Goal: Transaction & Acquisition: Book appointment/travel/reservation

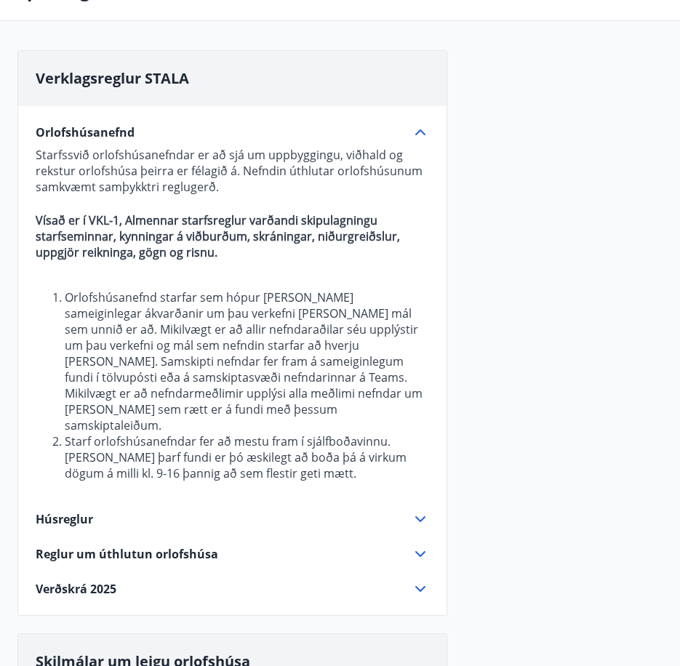
scroll to position [52, 0]
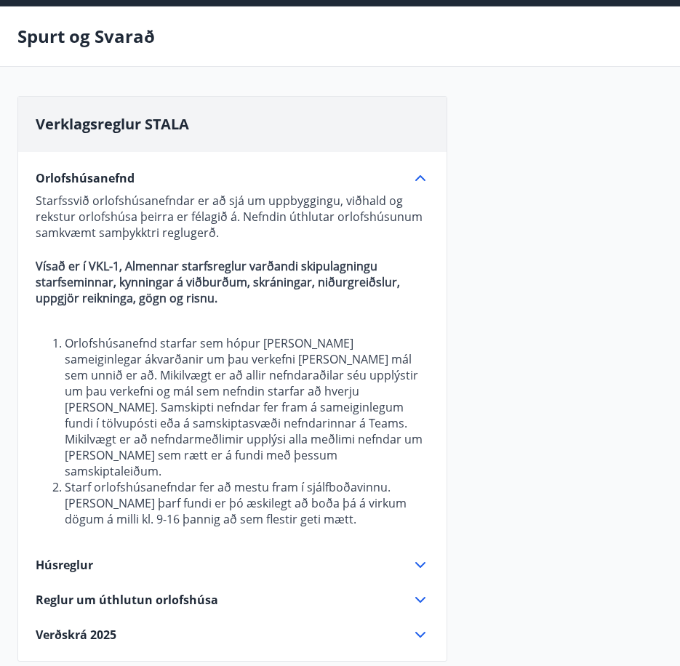
click at [156, 592] on span "Reglur um úthlutun orlofshúsa" at bounding box center [127, 600] width 182 height 16
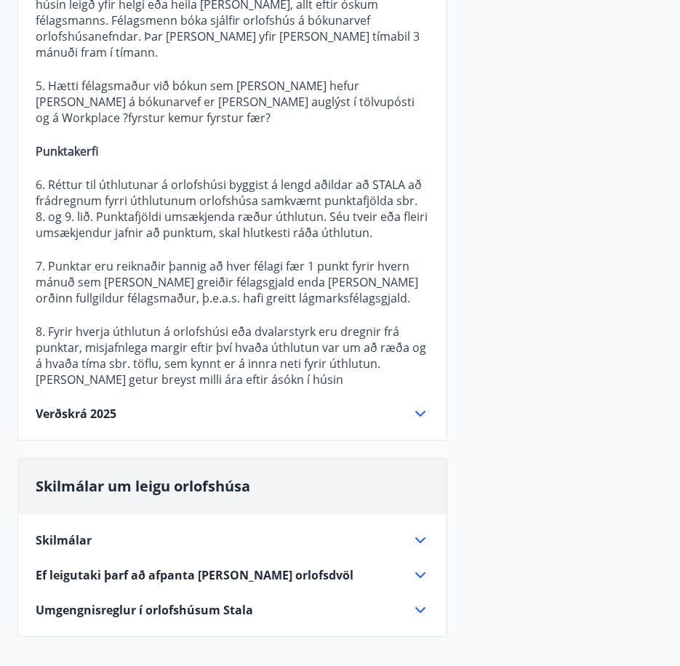
scroll to position [1070, 0]
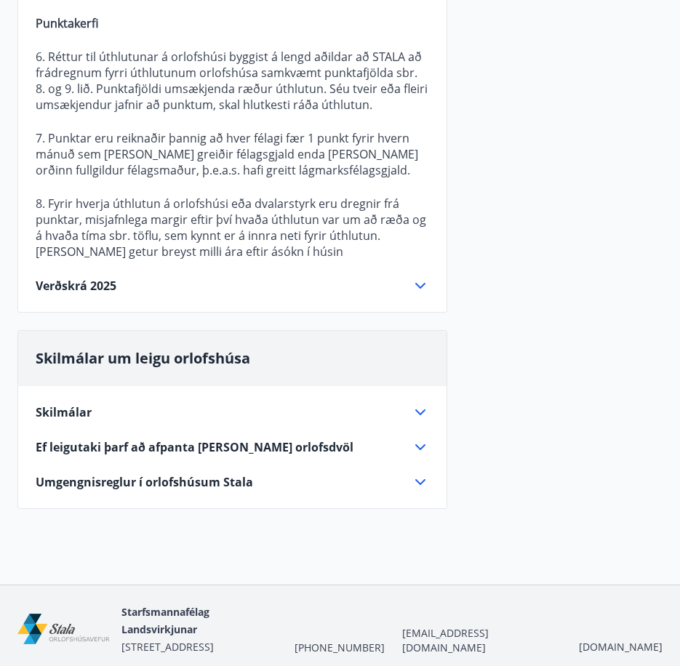
click at [250, 278] on div "Verðskrá 2025" at bounding box center [224, 286] width 376 height 16
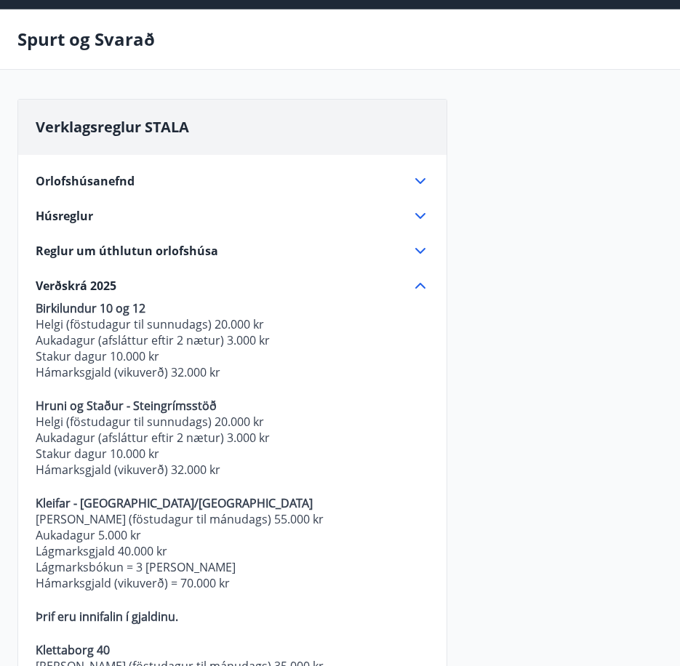
scroll to position [0, 0]
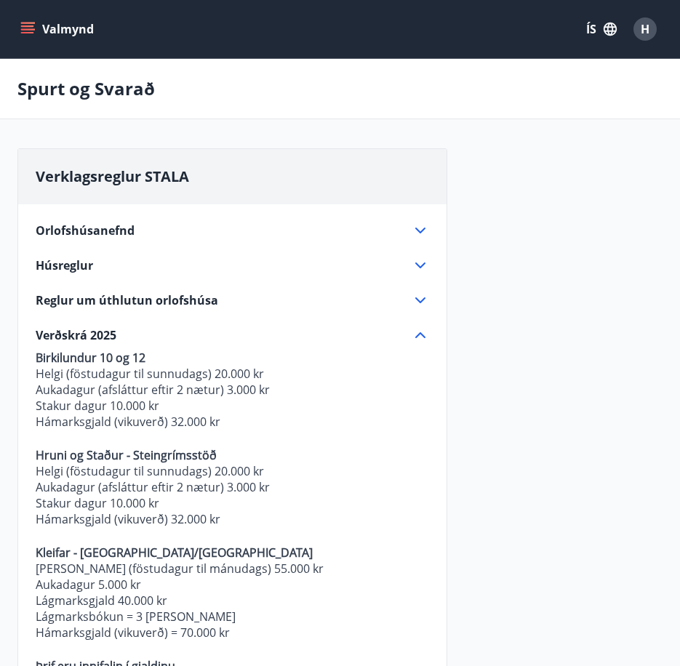
click at [73, 36] on button "Valmynd" at bounding box center [58, 29] width 82 height 26
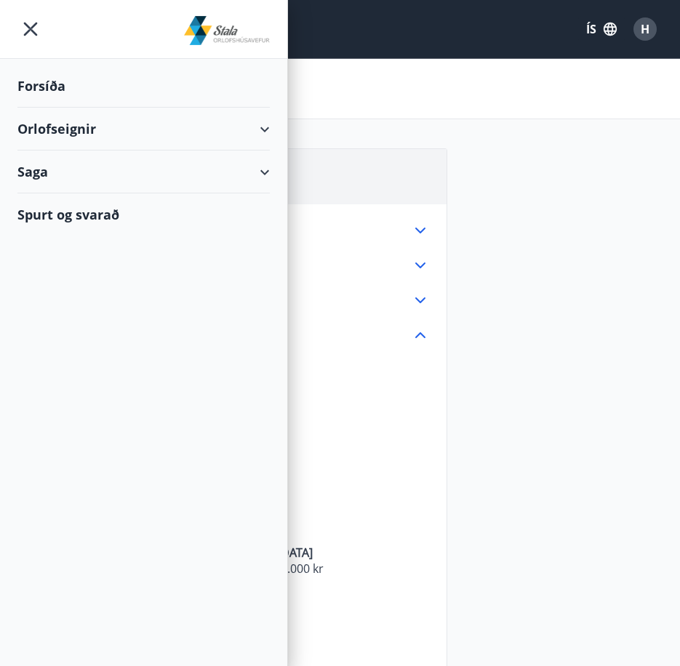
click at [88, 88] on div "Forsíða" at bounding box center [143, 86] width 252 height 43
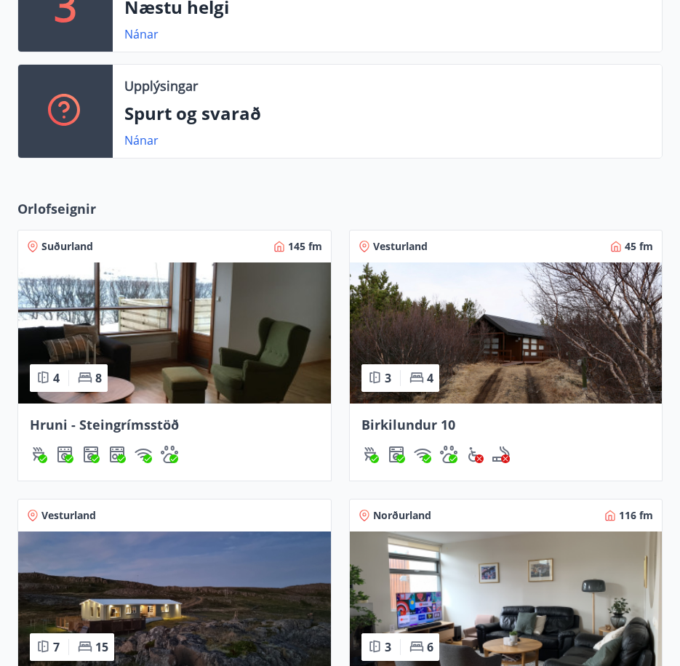
scroll to position [581, 0]
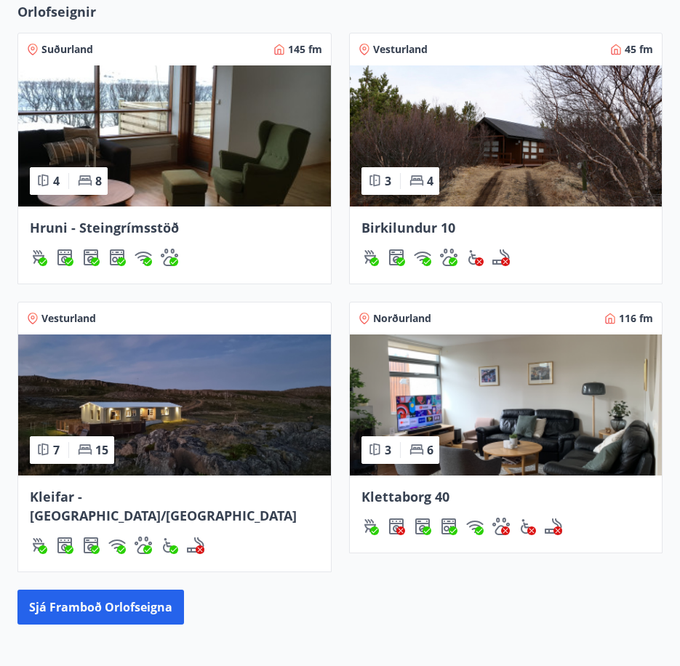
click at [507, 391] on img at bounding box center [506, 404] width 313 height 141
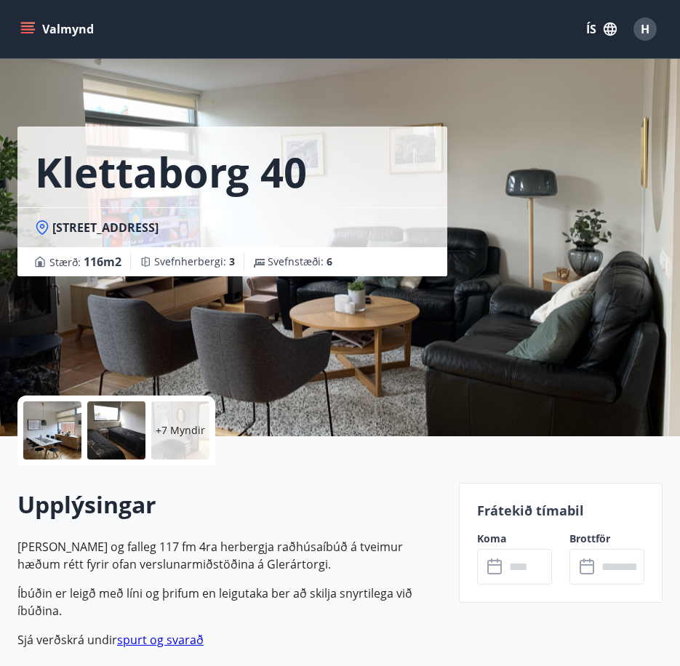
click at [159, 425] on p "+7 Myndir" at bounding box center [180, 430] width 49 height 15
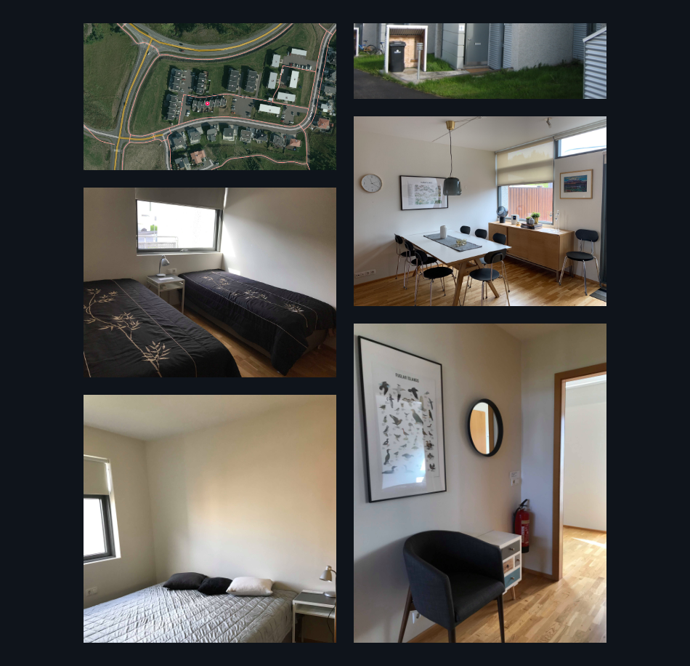
scroll to position [161, 0]
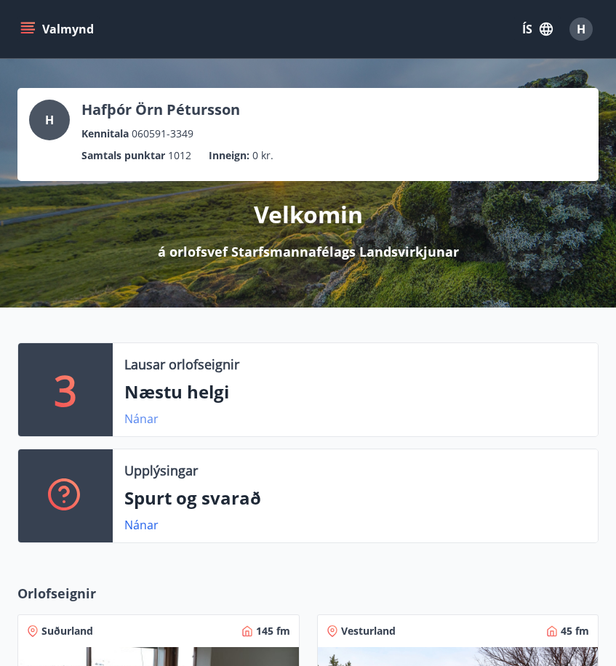
click at [153, 414] on link "Nánar" at bounding box center [141, 419] width 34 height 16
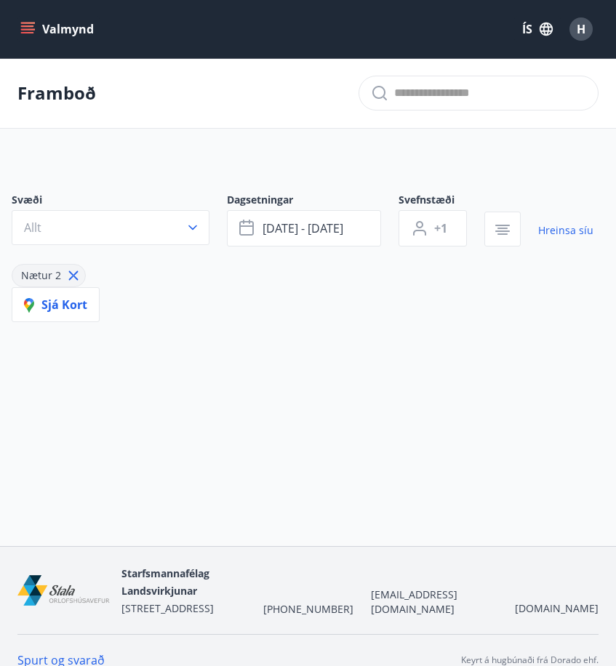
type input "*"
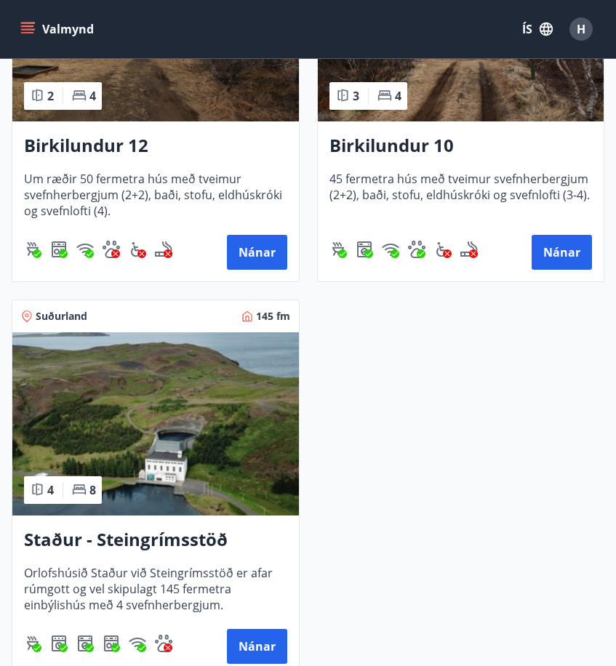
scroll to position [509, 0]
